Goal: Navigation & Orientation: Go to known website

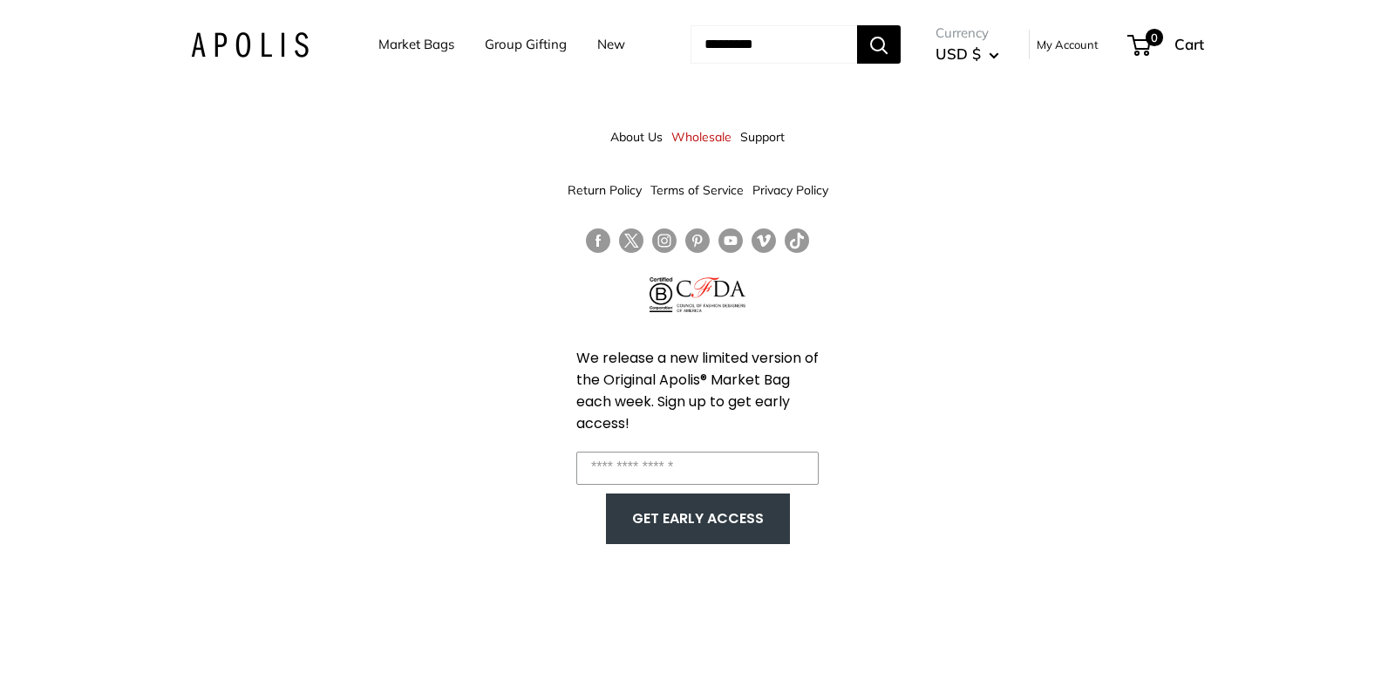
click at [607, 45] on link "New" at bounding box center [611, 44] width 28 height 24
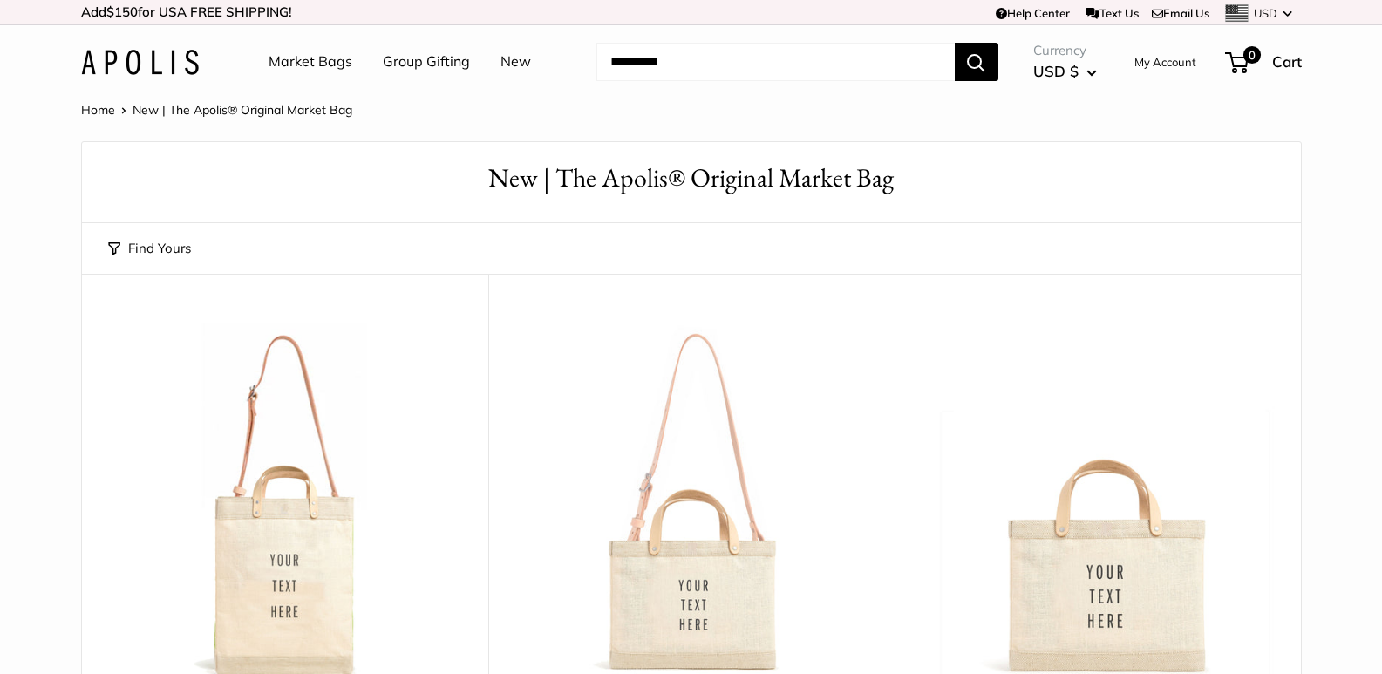
click at [153, 57] on img at bounding box center [140, 62] width 118 height 25
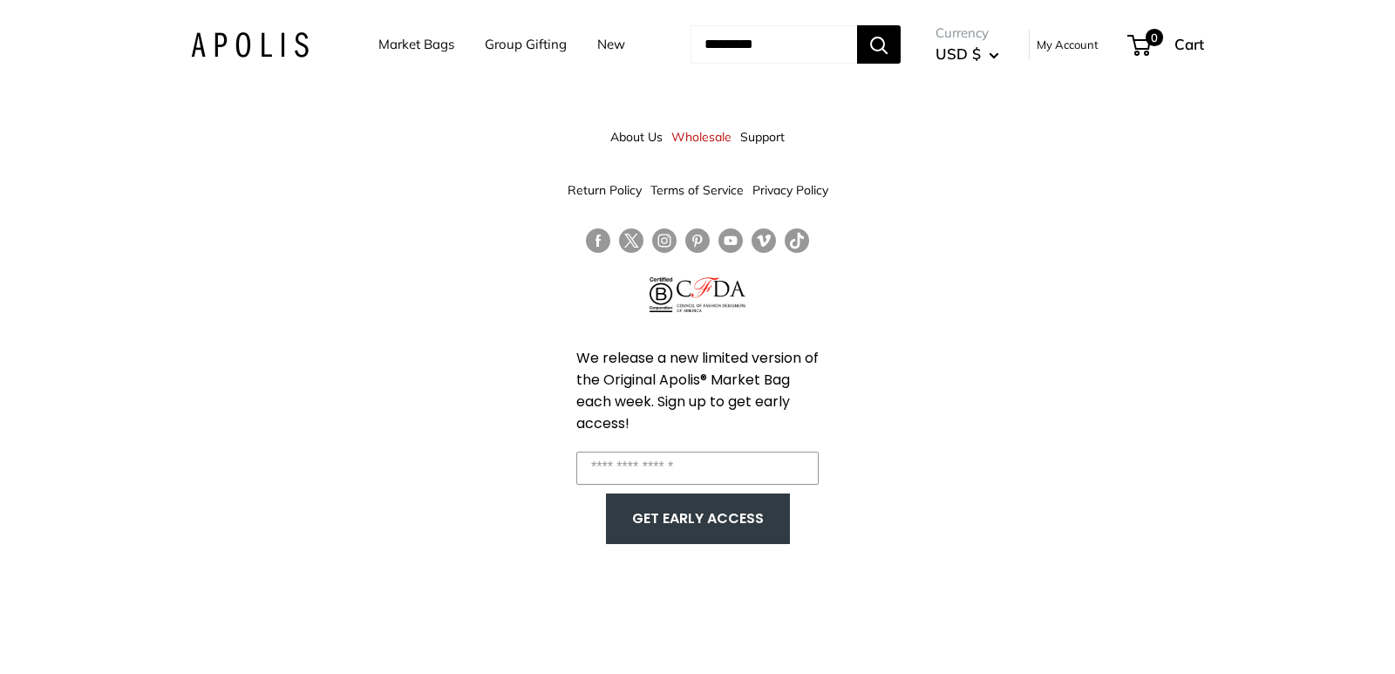
click at [598, 235] on link "Follow us on Facebook" at bounding box center [598, 240] width 24 height 25
click at [727, 475] on input "Enter your email" at bounding box center [697, 468] width 242 height 33
